Goal: Information Seeking & Learning: Find specific fact

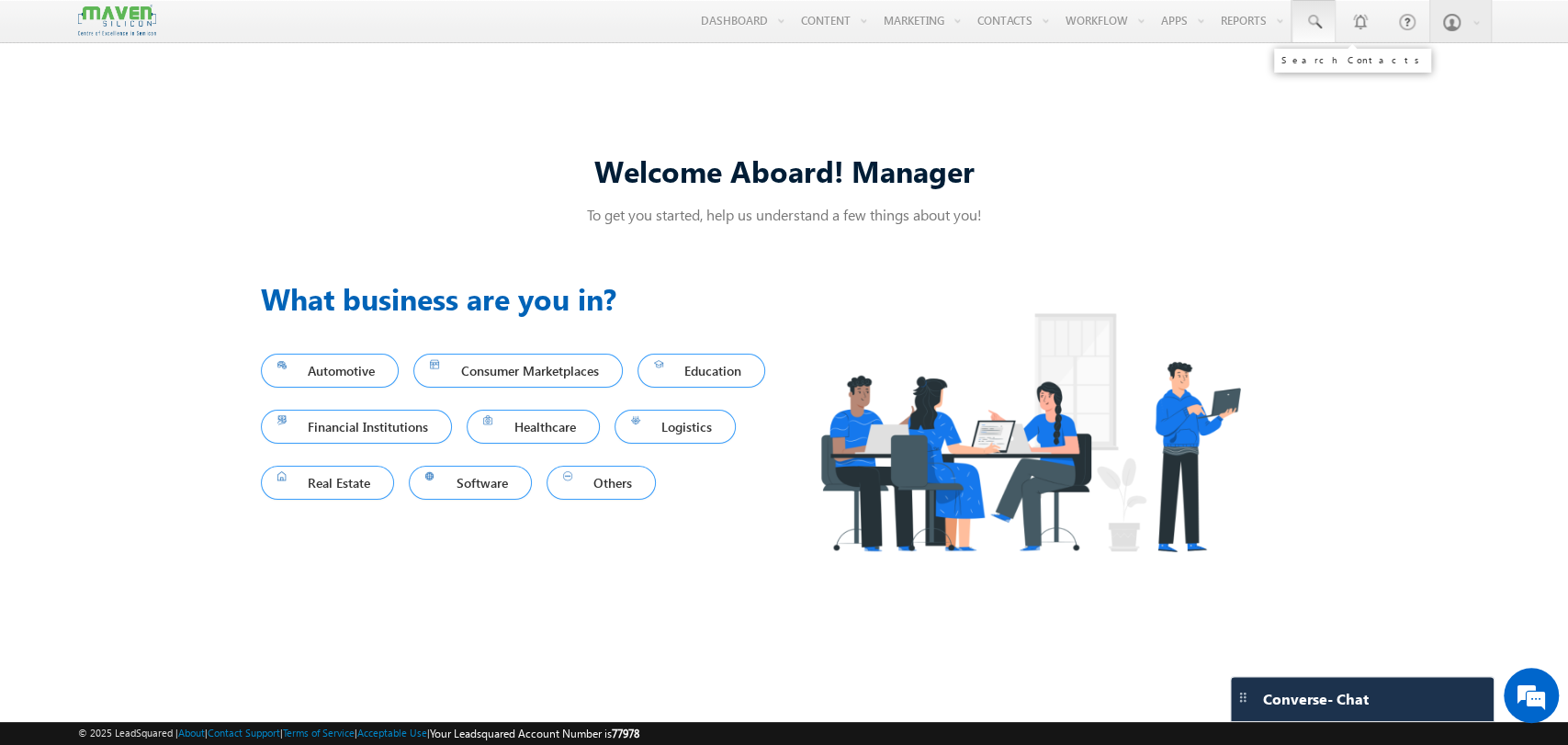
click at [1311, 31] on link at bounding box center [1314, 21] width 44 height 43
paste input "9991111999"
type input "9991111999"
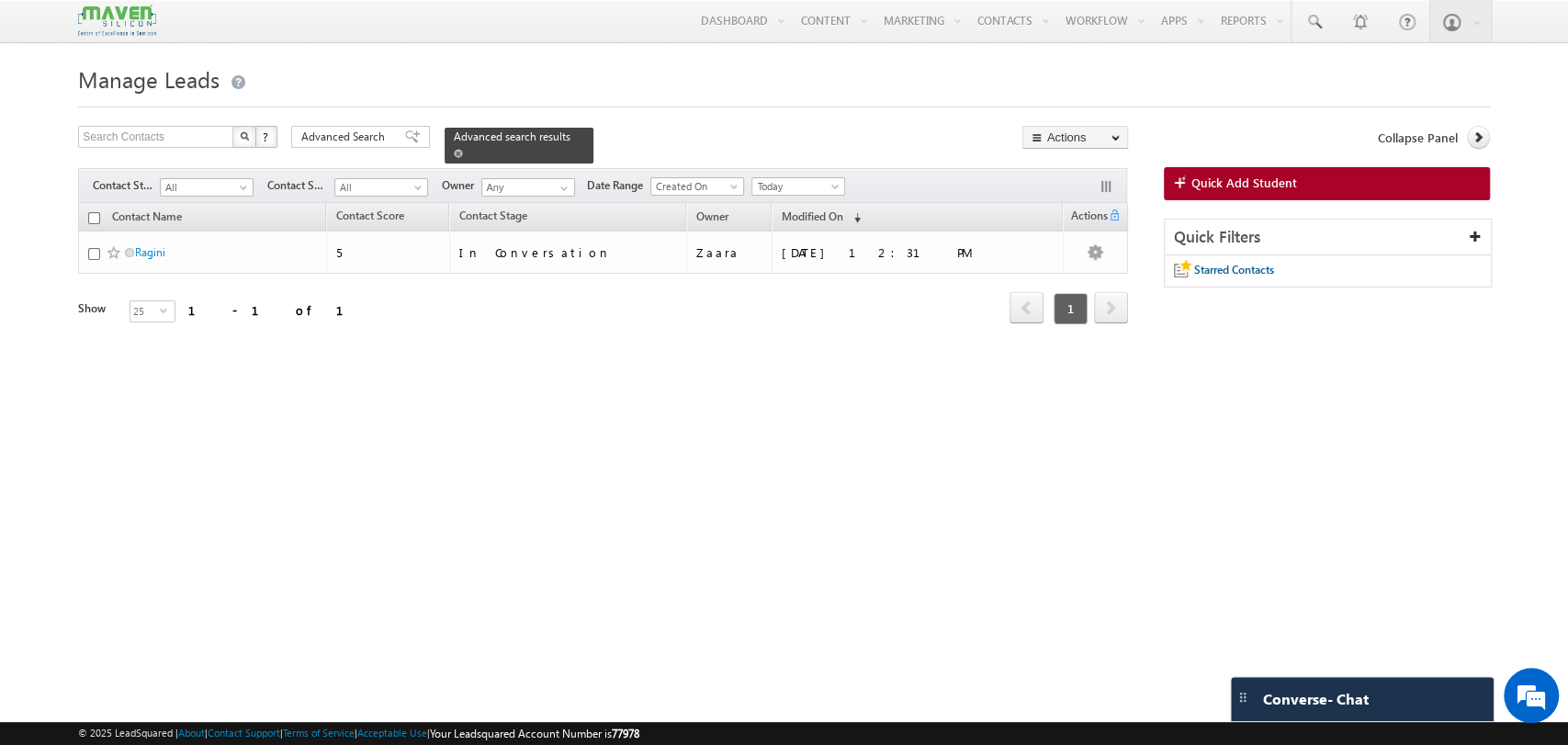
click at [463, 149] on span at bounding box center [459, 154] width 10 height 10
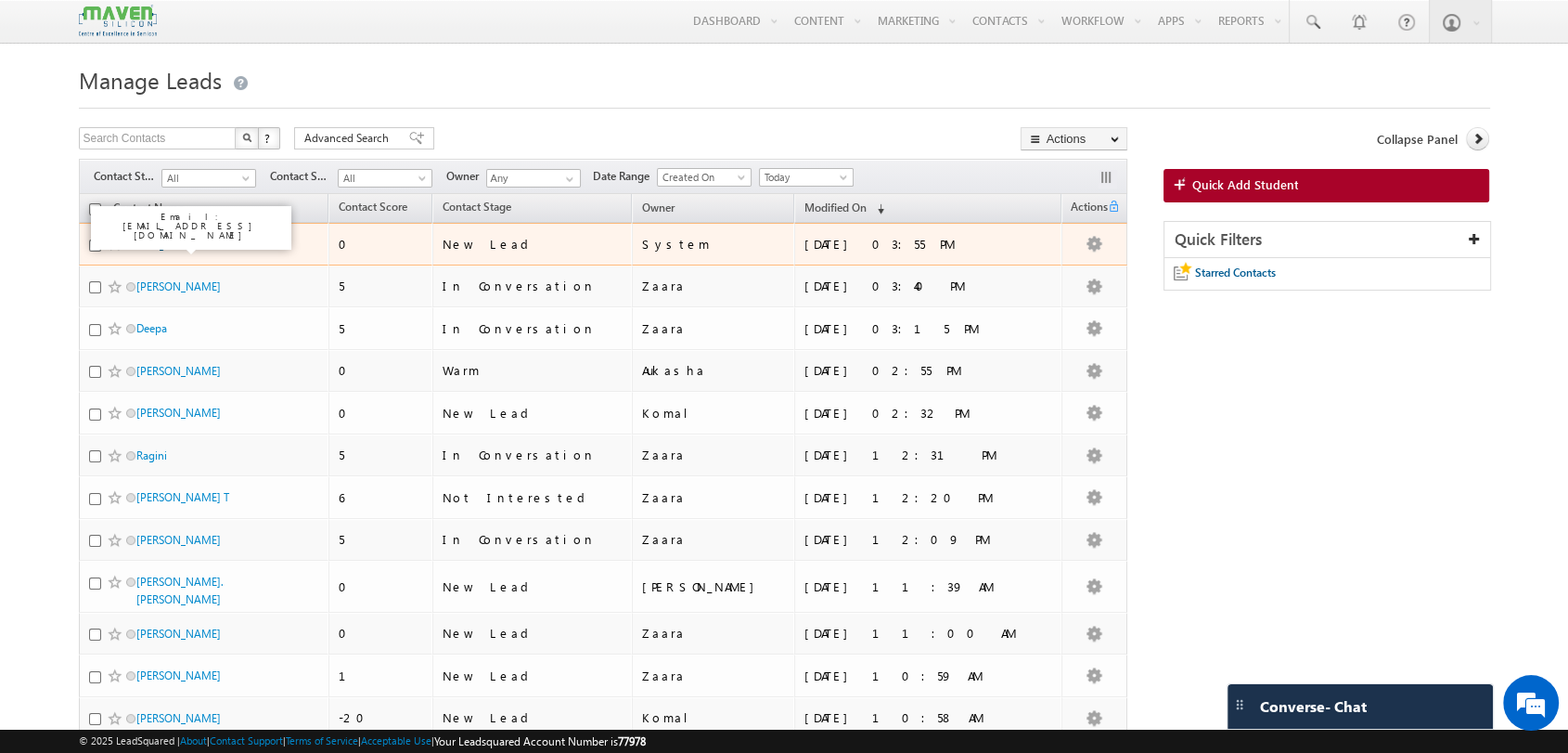
click at [160, 242] on link "iit organic lead" at bounding box center [173, 243] width 72 height 14
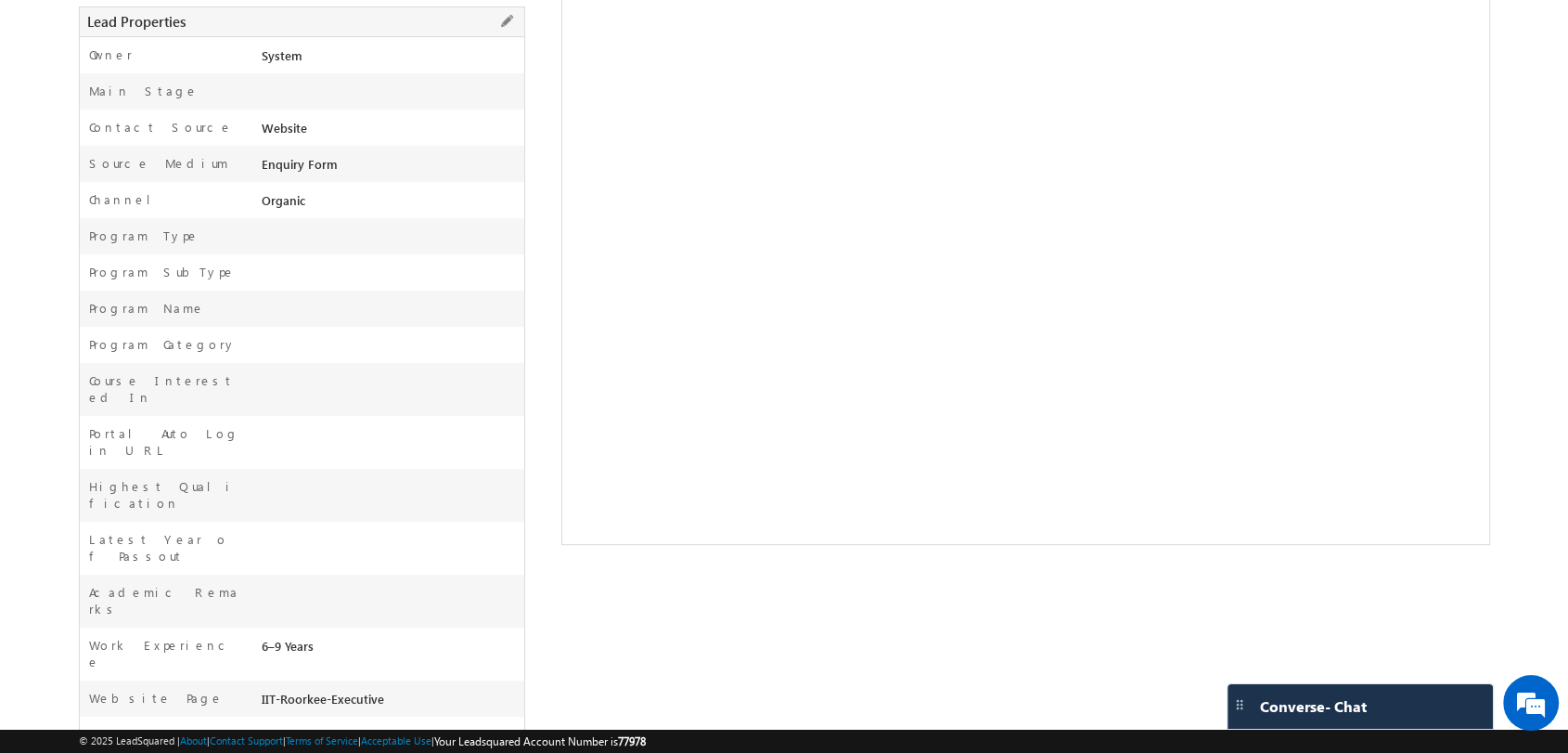
scroll to position [479, 0]
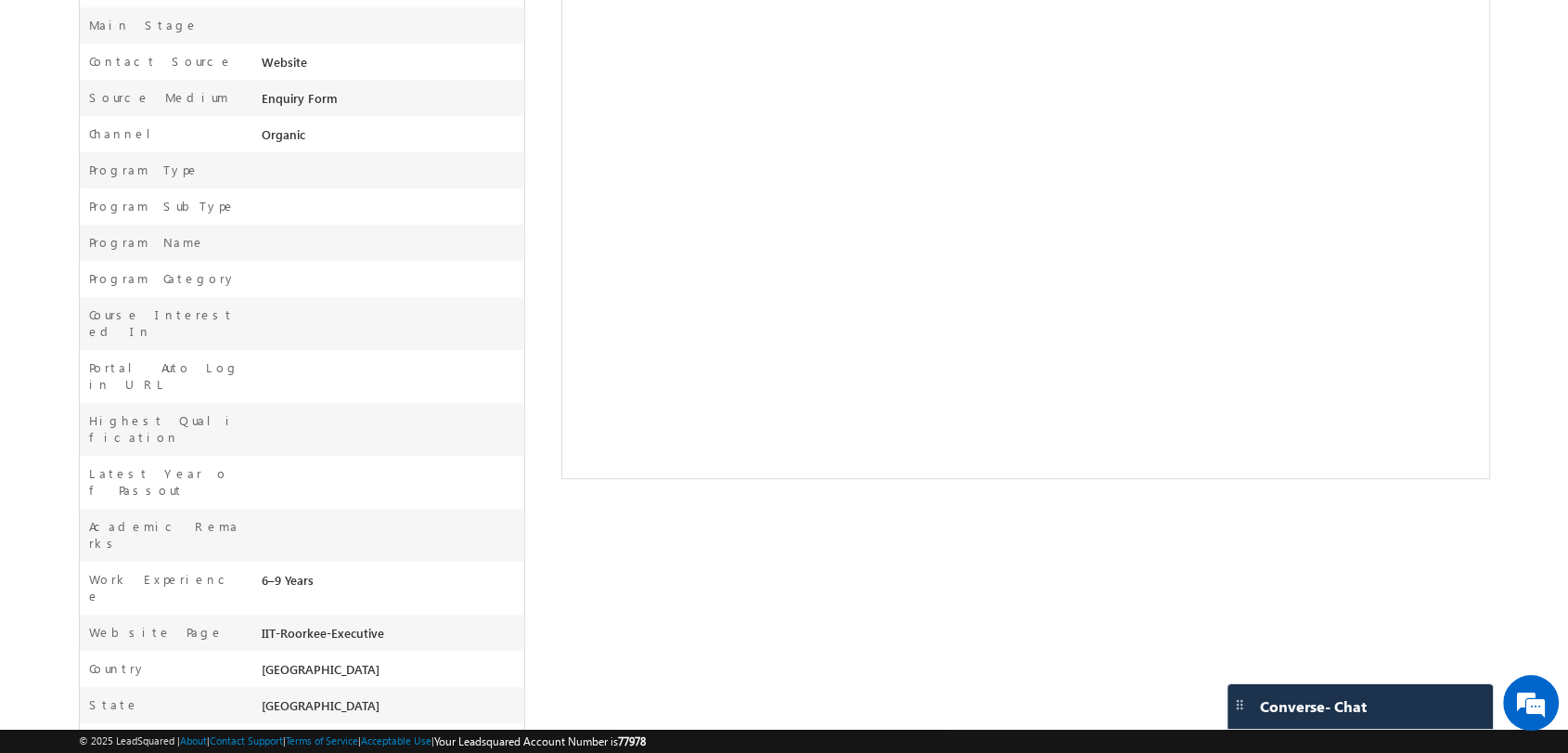
drag, startPoint x: 253, startPoint y: 537, endPoint x: 412, endPoint y: 536, distance: 159.0
click at [412, 614] on div "Website Page IIT-Roorkee-Executive" at bounding box center [302, 632] width 444 height 36
click at [412, 624] on div "IIT-Roorkee-Executive" at bounding box center [390, 637] width 267 height 26
drag, startPoint x: 412, startPoint y: 534, endPoint x: 260, endPoint y: 539, distance: 152.1
click at [260, 624] on div "IIT-Roorkee-Executive" at bounding box center [390, 637] width 267 height 26
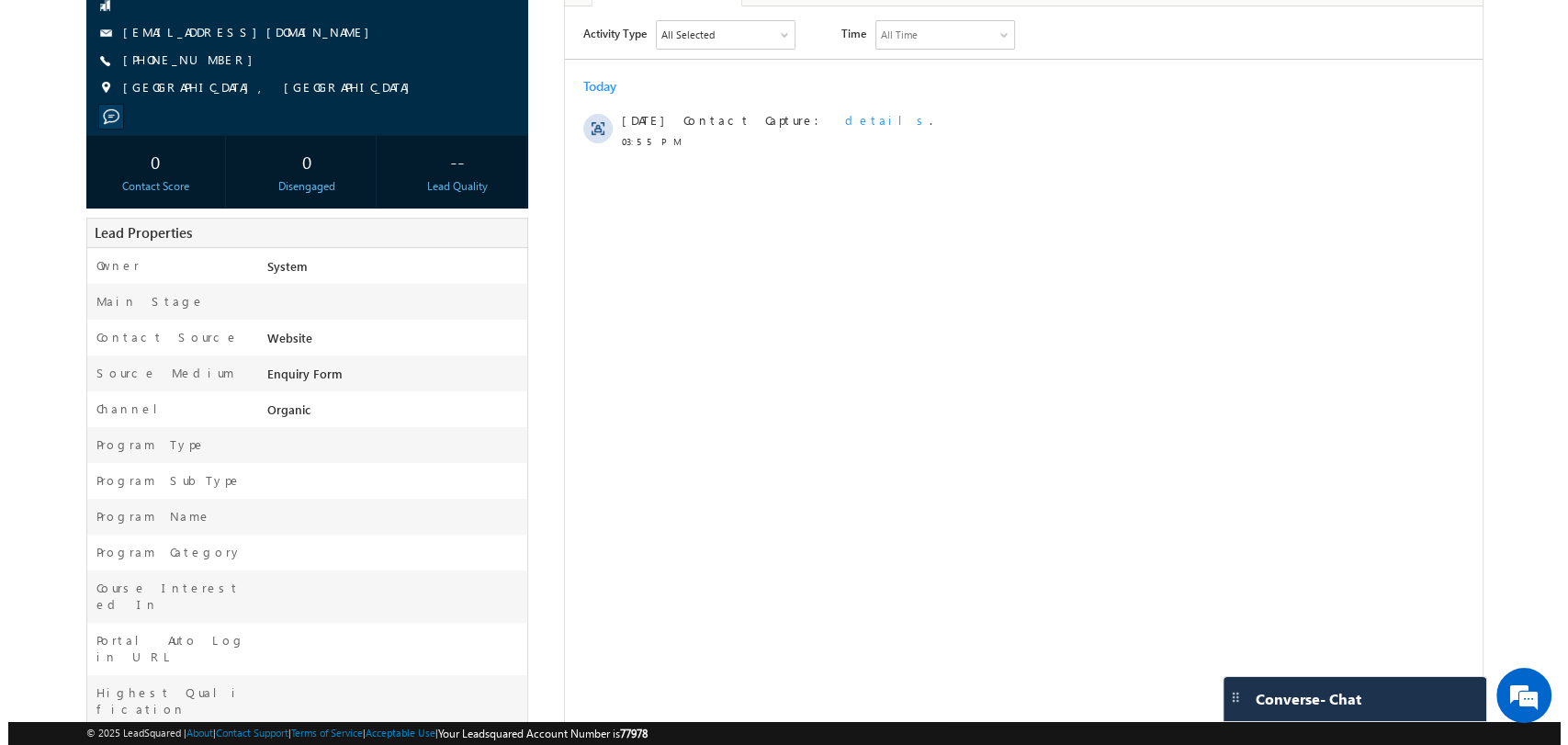
scroll to position [0, 0]
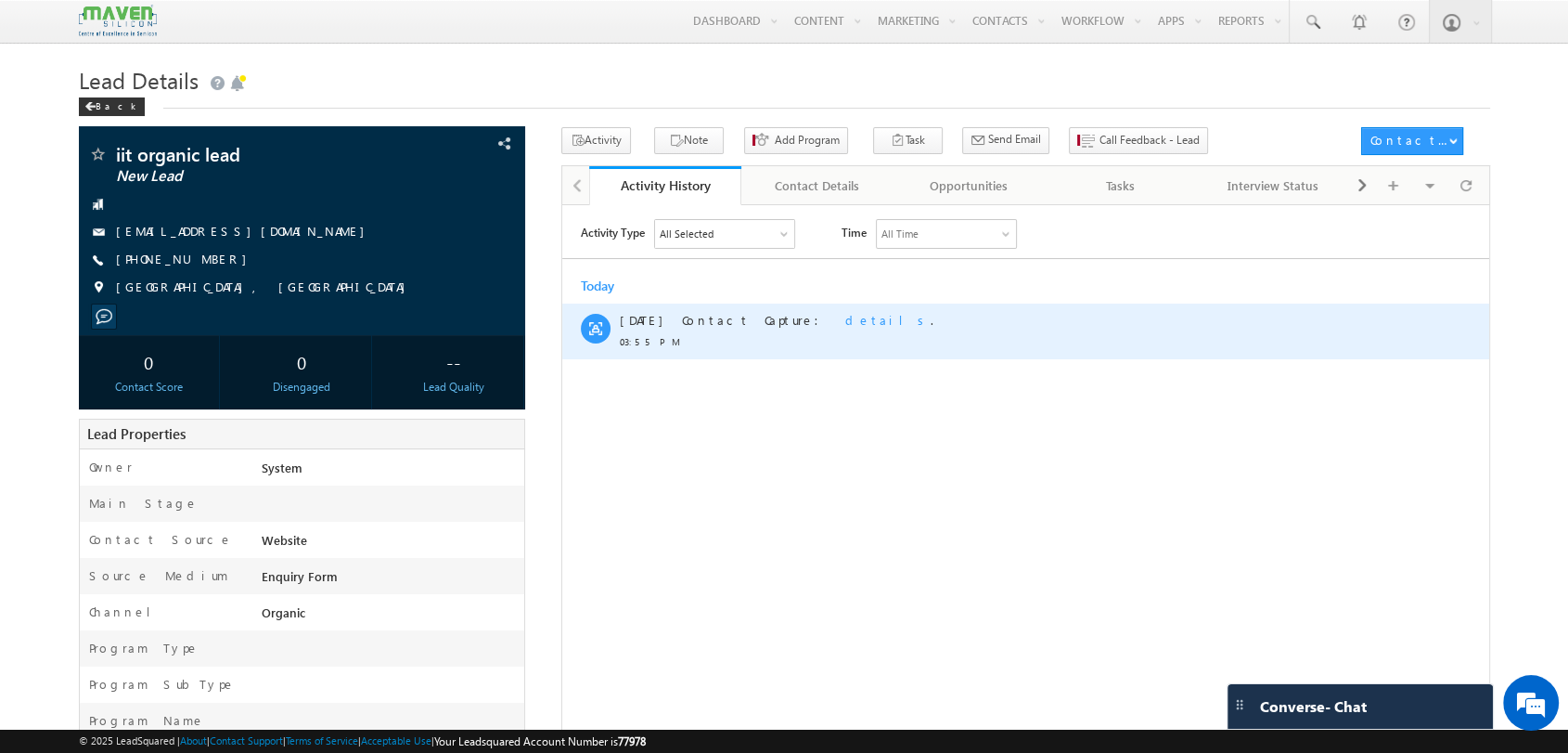
click at [845, 327] on span "details" at bounding box center [887, 318] width 85 height 16
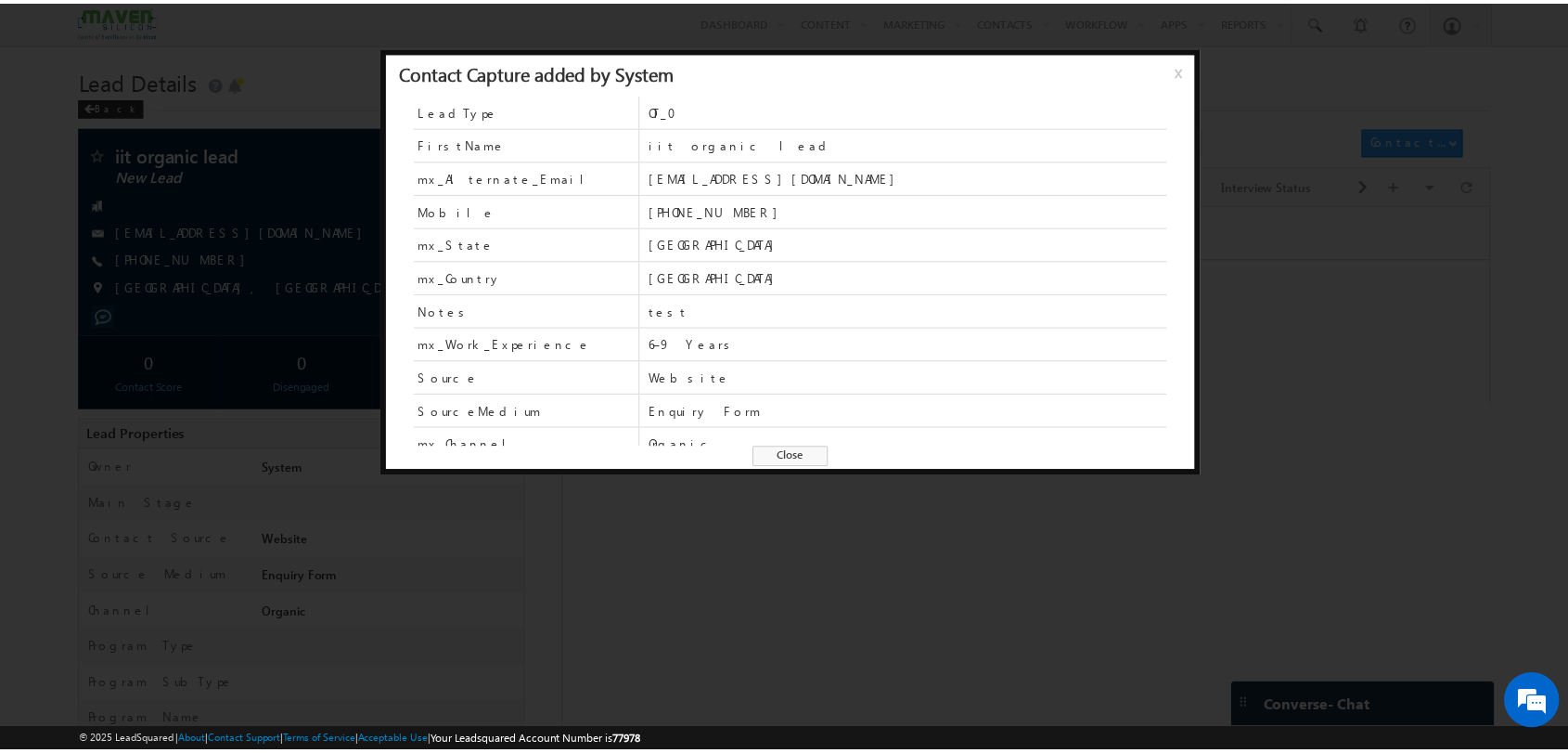
scroll to position [79, 0]
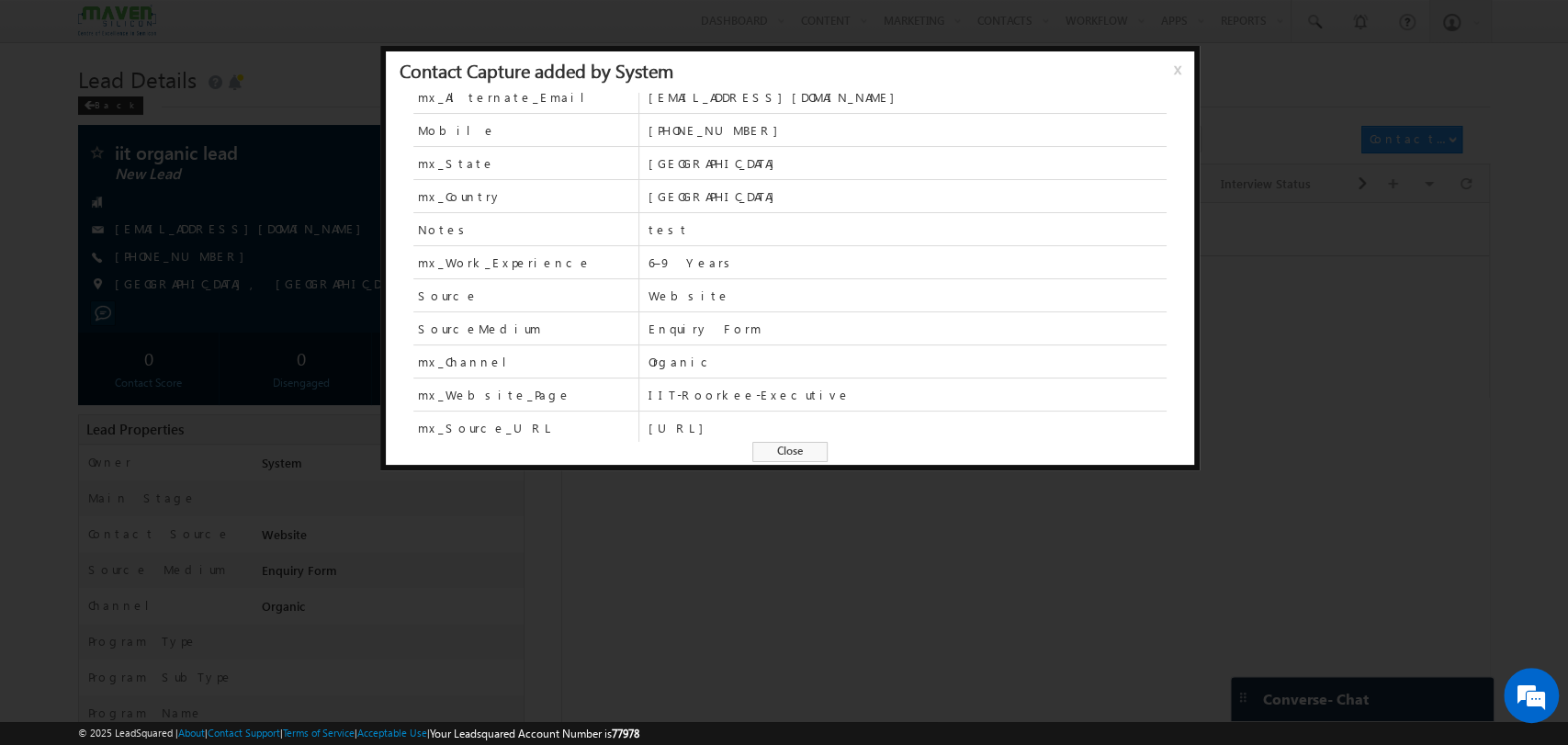
click at [1218, 477] on div at bounding box center [784, 372] width 1568 height 745
